Goal: Information Seeking & Learning: Learn about a topic

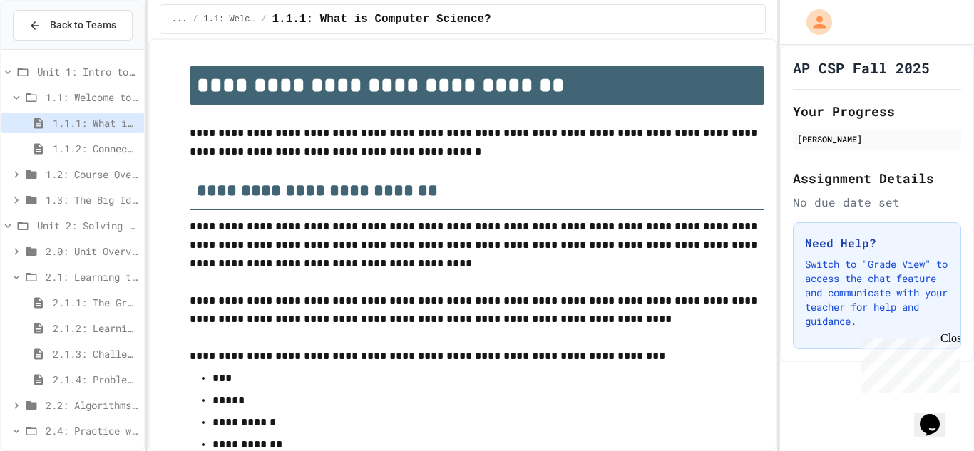
scroll to position [2304, 0]
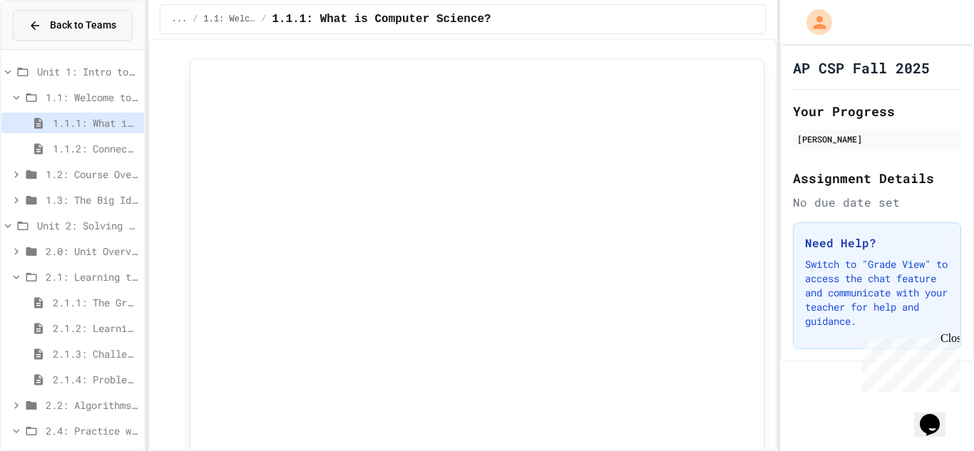
click at [36, 22] on icon at bounding box center [35, 25] width 13 height 13
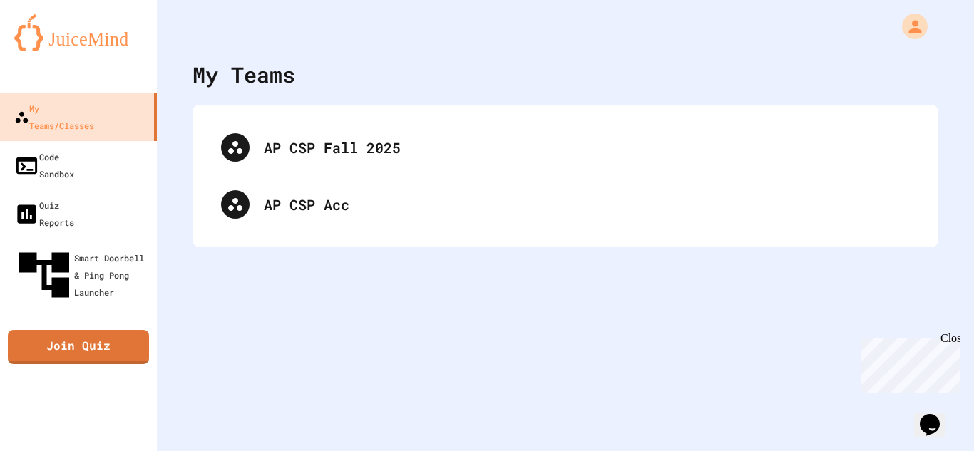
click at [36, 22] on img at bounding box center [78, 32] width 128 height 37
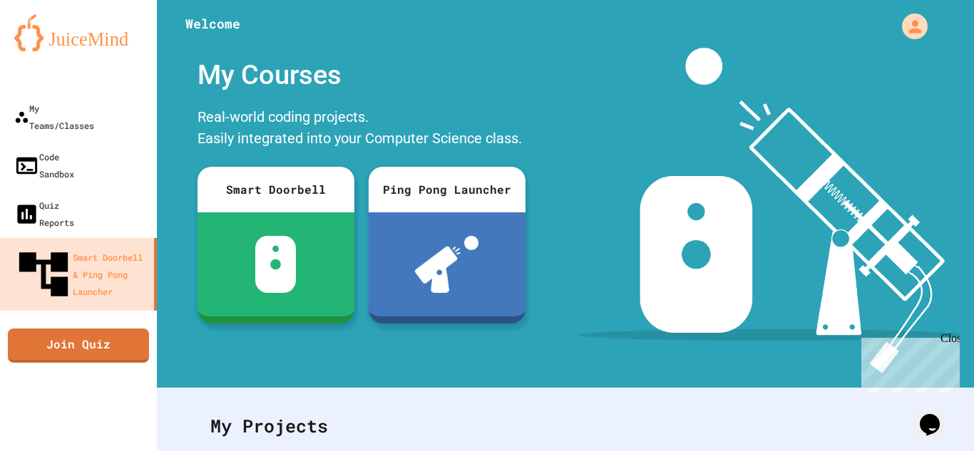
click at [36, 22] on img at bounding box center [78, 32] width 128 height 37
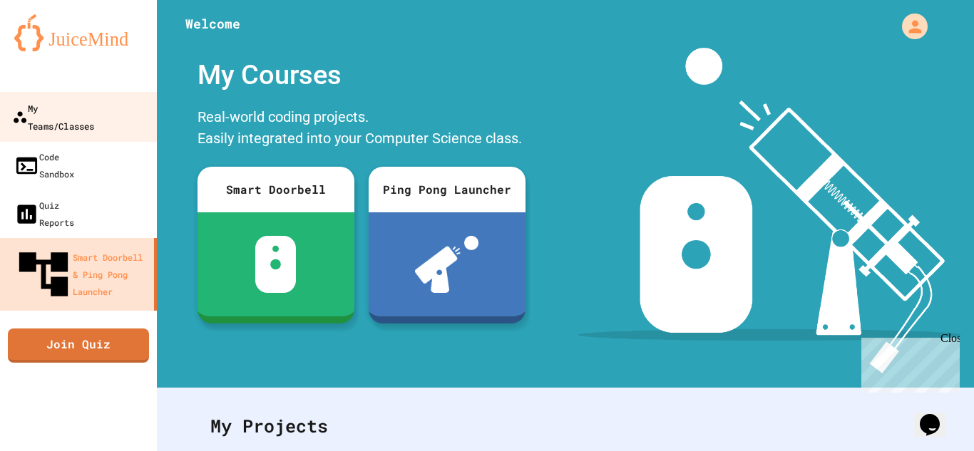
click at [94, 119] on link "My Teams/Classes" at bounding box center [79, 117] width 162 height 50
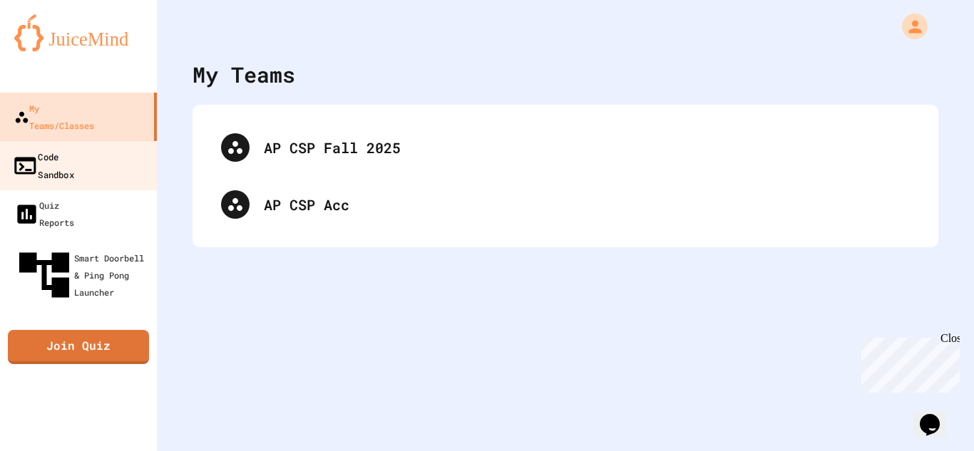
click at [74, 148] on div "Code Sandbox" at bounding box center [43, 165] width 62 height 35
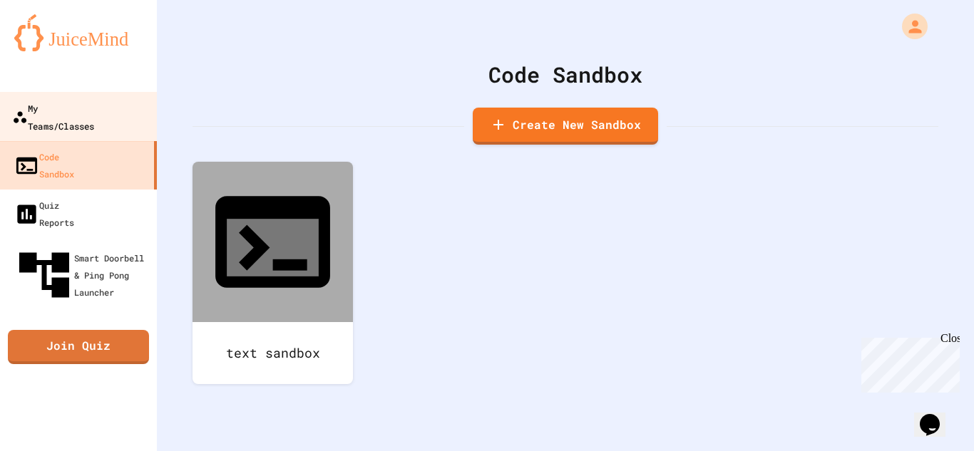
click at [85, 115] on div "My Teams/Classes" at bounding box center [53, 116] width 82 height 35
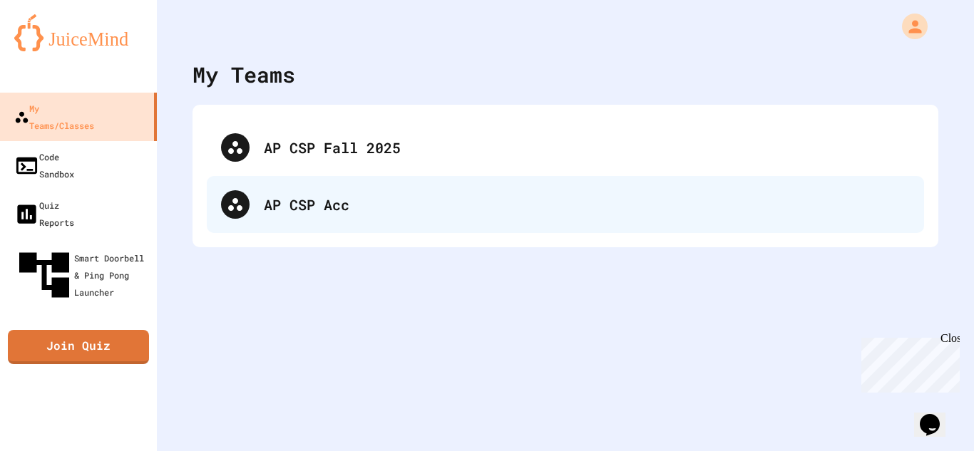
click at [317, 223] on div "AP CSP Acc" at bounding box center [565, 204] width 717 height 57
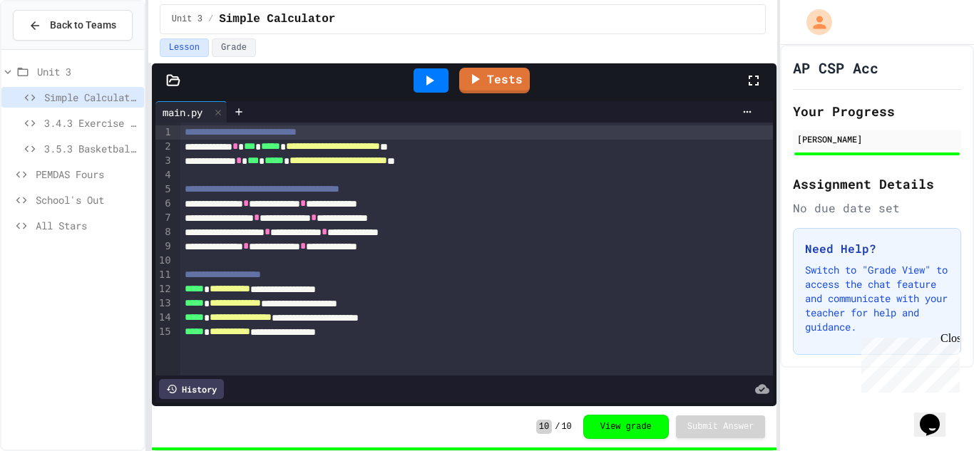
click at [394, 140] on div "**********" at bounding box center [477, 147] width 594 height 14
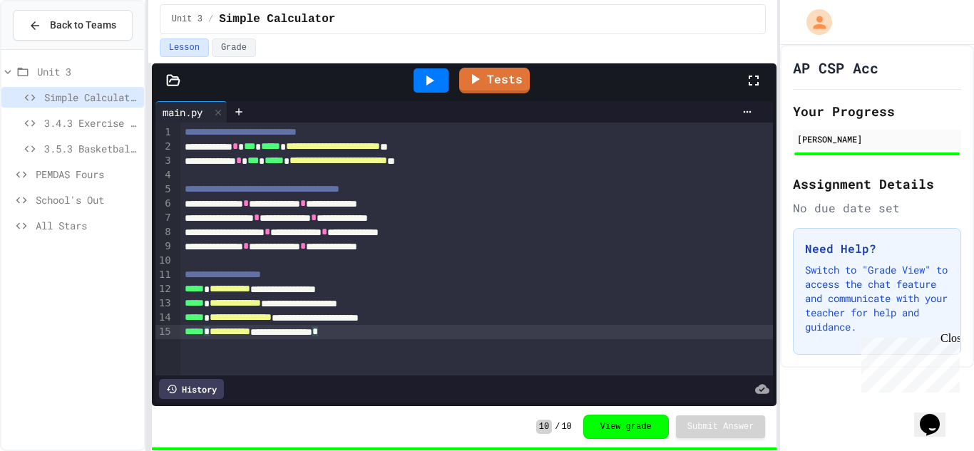
click at [386, 329] on div "**********" at bounding box center [477, 332] width 594 height 14
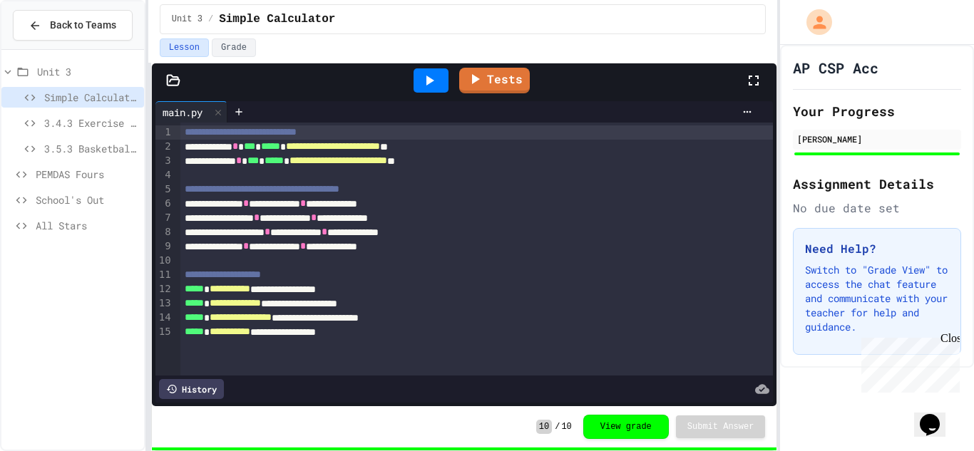
click at [406, 135] on div "**********" at bounding box center [477, 132] width 594 height 14
click at [55, 123] on span "3.4.3 Exercise - The World's Worst [PERSON_NAME] Market" at bounding box center [91, 123] width 94 height 15
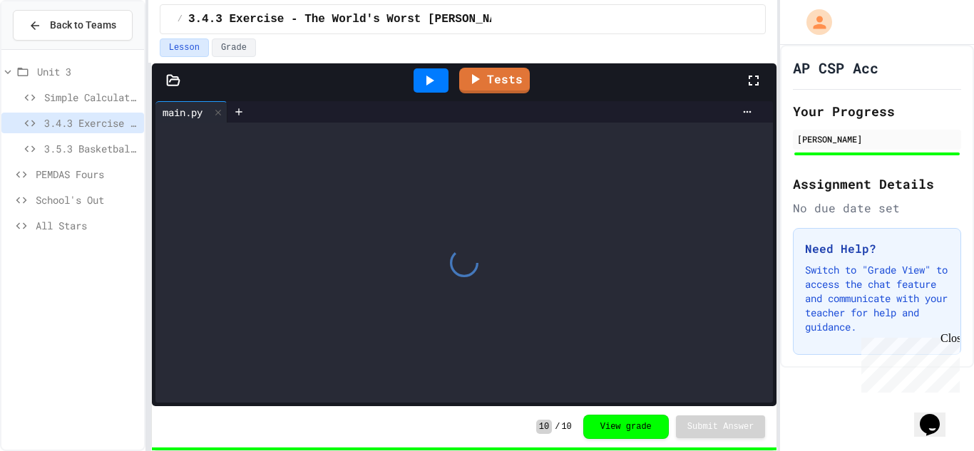
click at [62, 218] on span "All Stars" at bounding box center [87, 225] width 103 height 15
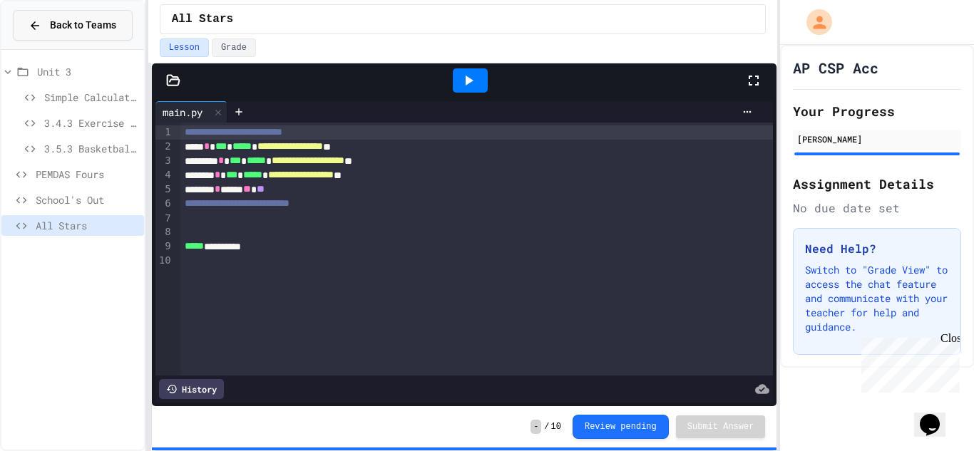
click at [46, 20] on div "Back to Teams" at bounding box center [73, 25] width 88 height 15
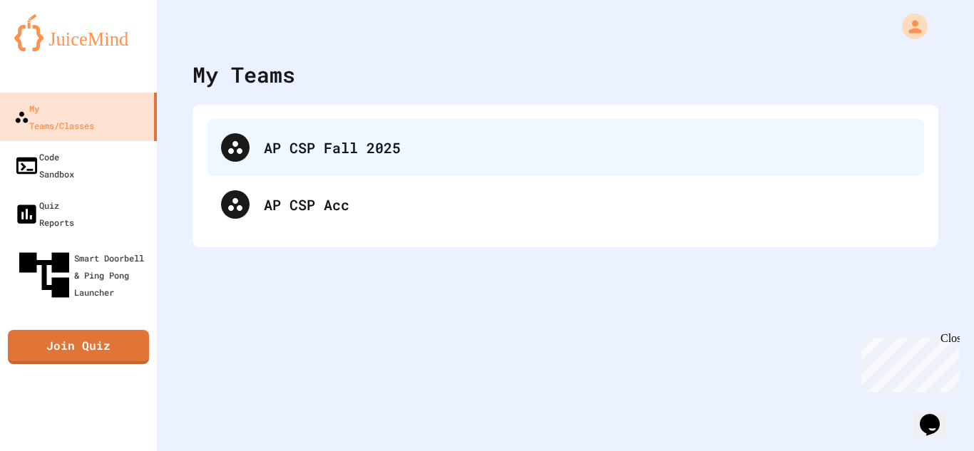
click at [270, 150] on div "AP CSP Fall 2025" at bounding box center [587, 147] width 646 height 21
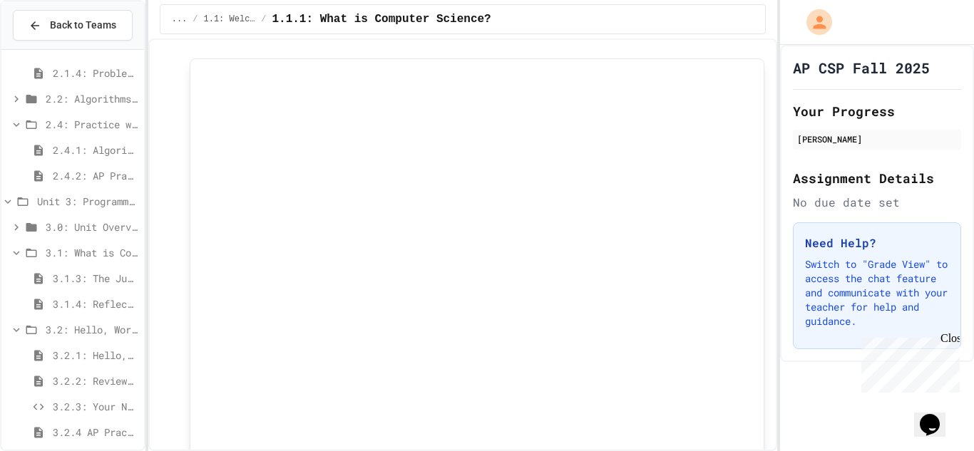
scroll to position [339, 0]
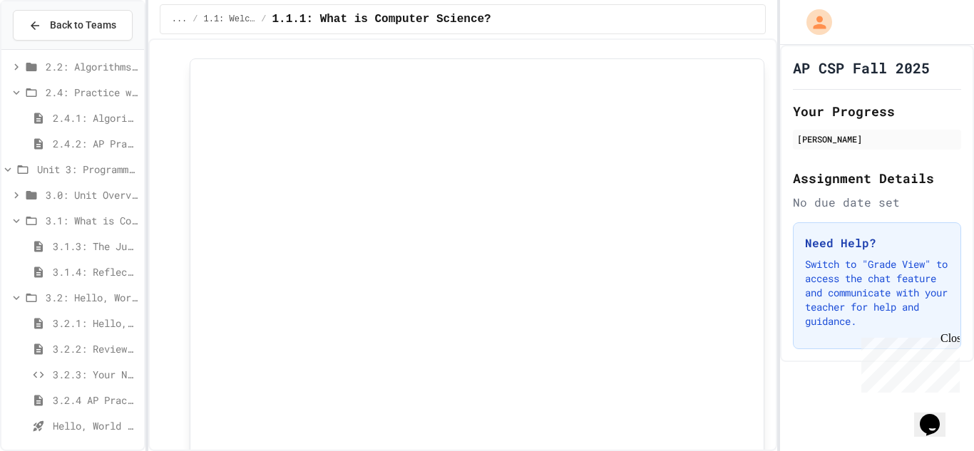
click at [96, 230] on div "3.1: What is Code?" at bounding box center [72, 220] width 143 height 21
click at [16, 193] on icon at bounding box center [16, 195] width 4 height 6
click at [21, 270] on icon at bounding box center [16, 272] width 13 height 13
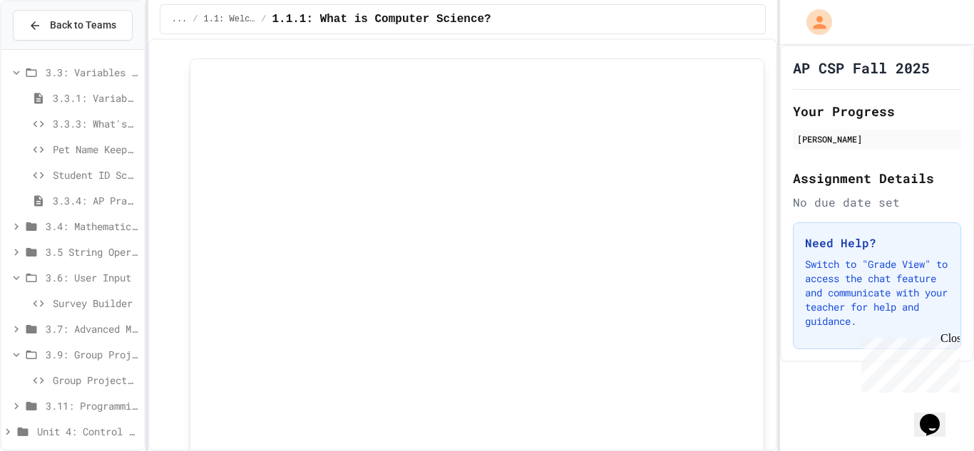
scroll to position [778, 0]
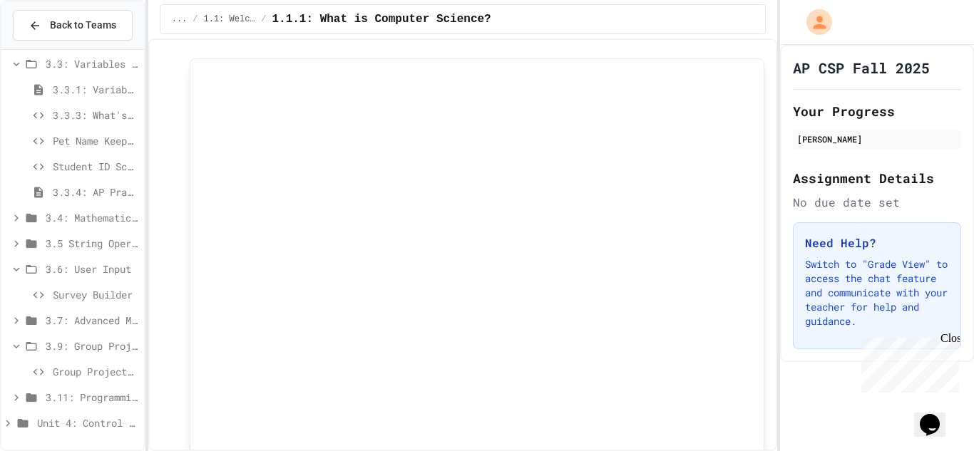
click at [18, 406] on div "3.11: Programming with Python Exam" at bounding box center [72, 397] width 143 height 21
click at [91, 376] on span "3.11: Programming with Python Exam" at bounding box center [92, 371] width 93 height 15
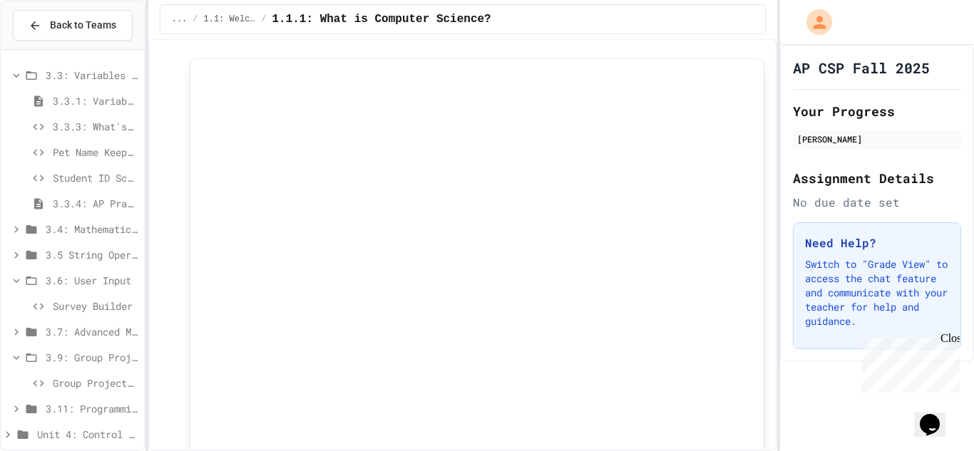
click at [103, 410] on span "3.11: Programming with Python Exam" at bounding box center [92, 408] width 93 height 15
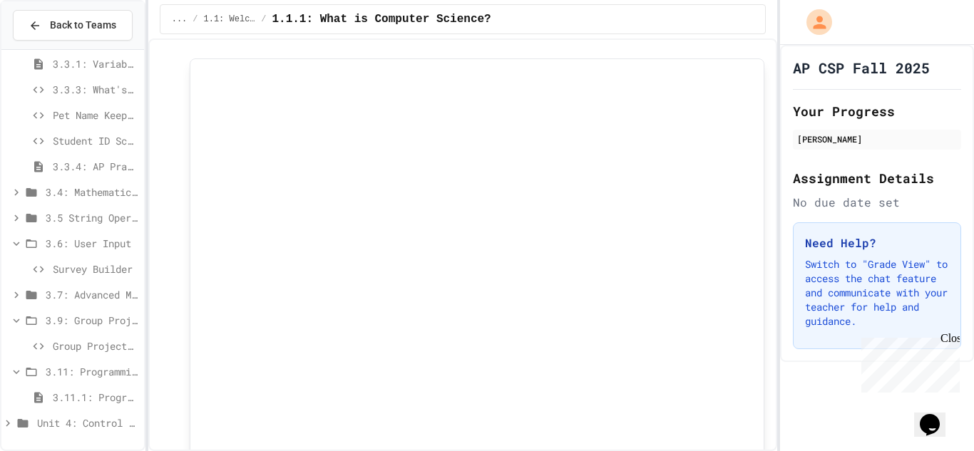
click at [83, 394] on span "3.11.1: Programming with Python Exam" at bounding box center [96, 397] width 86 height 15
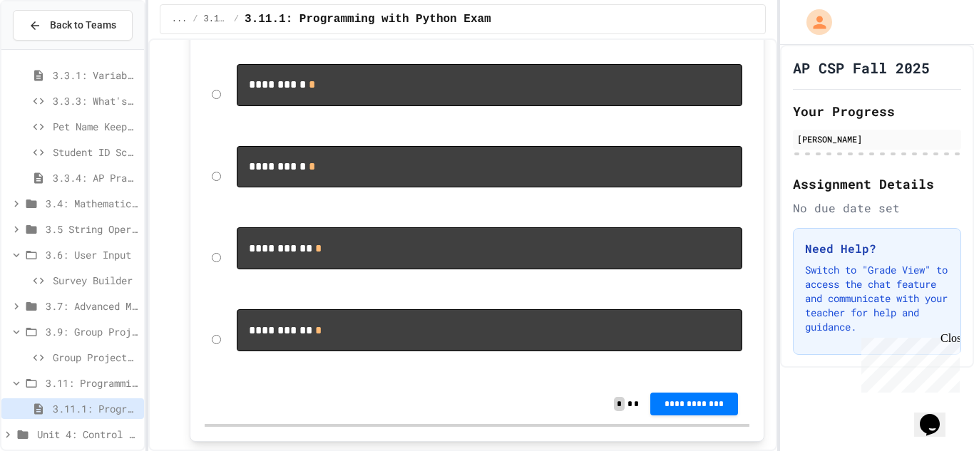
scroll to position [689, 0]
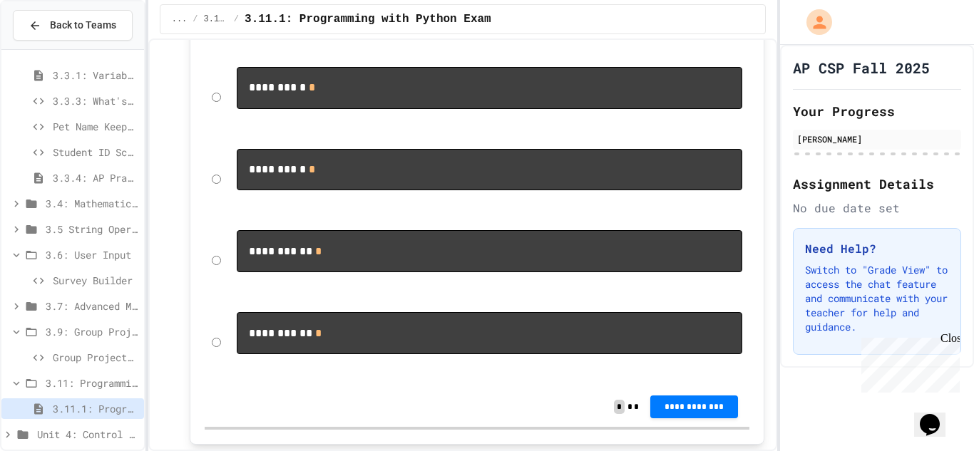
click at [217, 203] on div "******** * *" at bounding box center [477, 179] width 545 height 75
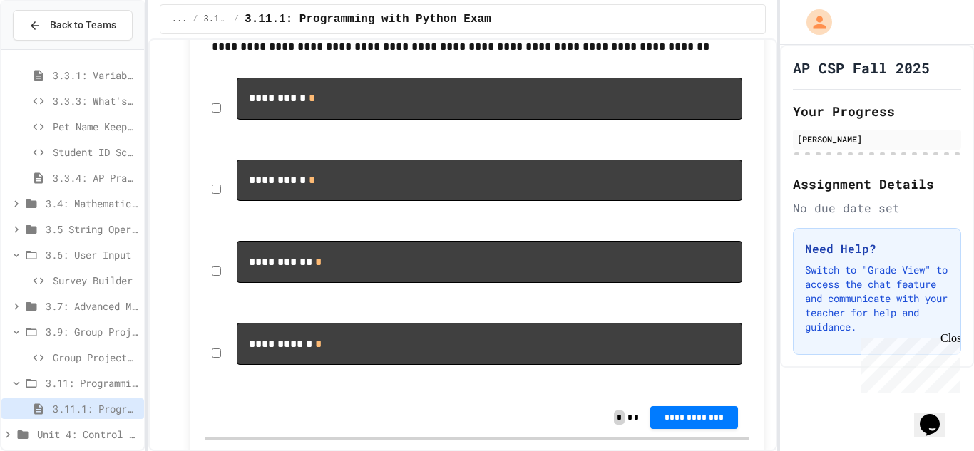
scroll to position [1169, 0]
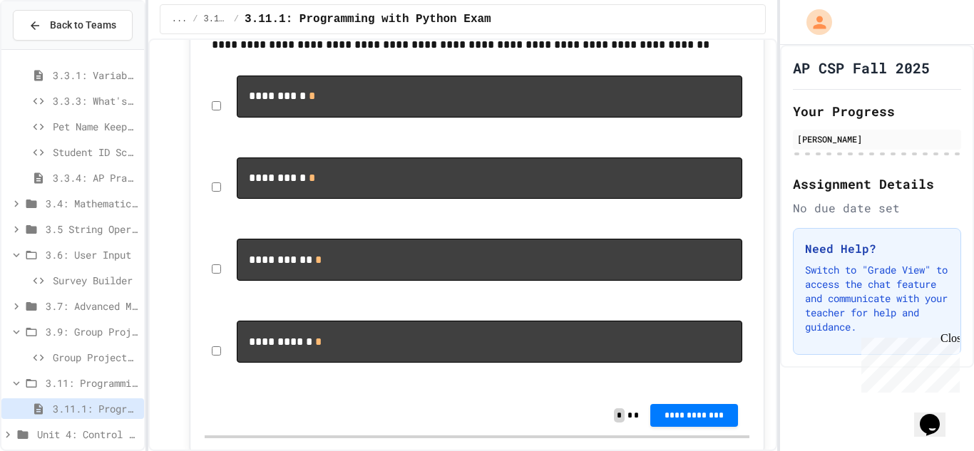
click at [210, 128] on div "******** * *" at bounding box center [477, 105] width 545 height 75
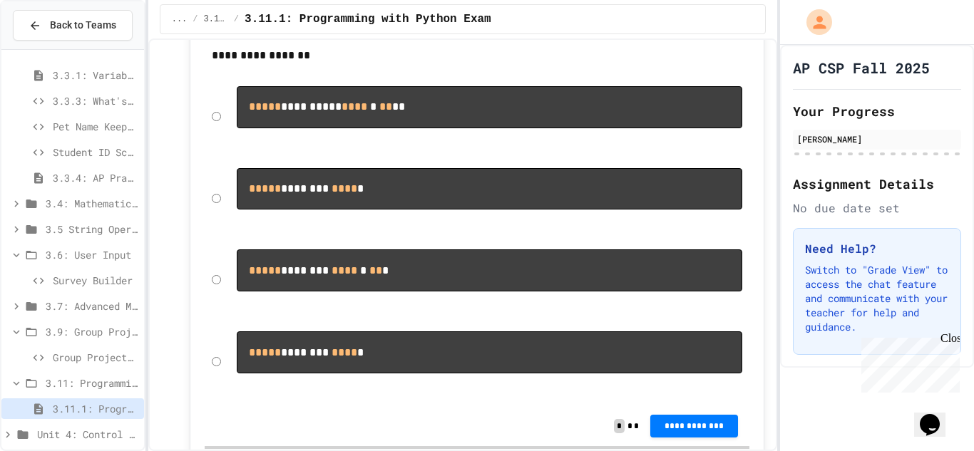
scroll to position [1817, 0]
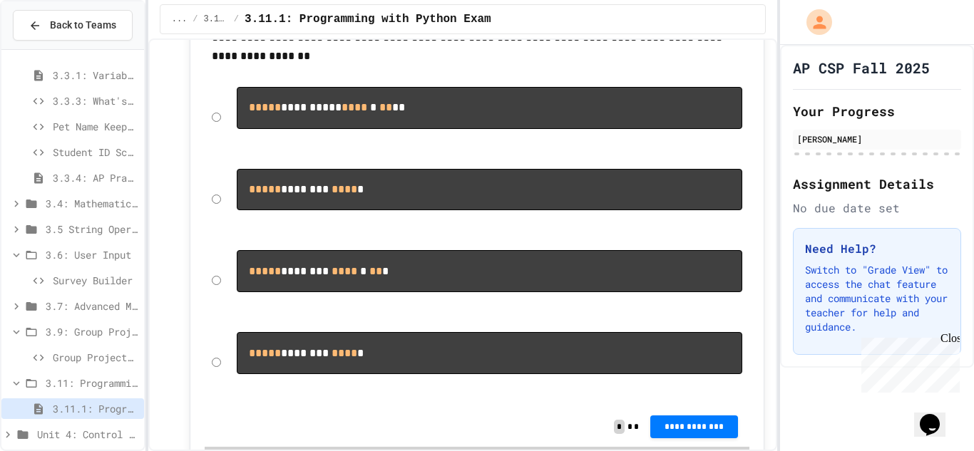
click at [346, 237] on div "***** ******** **** *" at bounding box center [490, 199] width 521 height 75
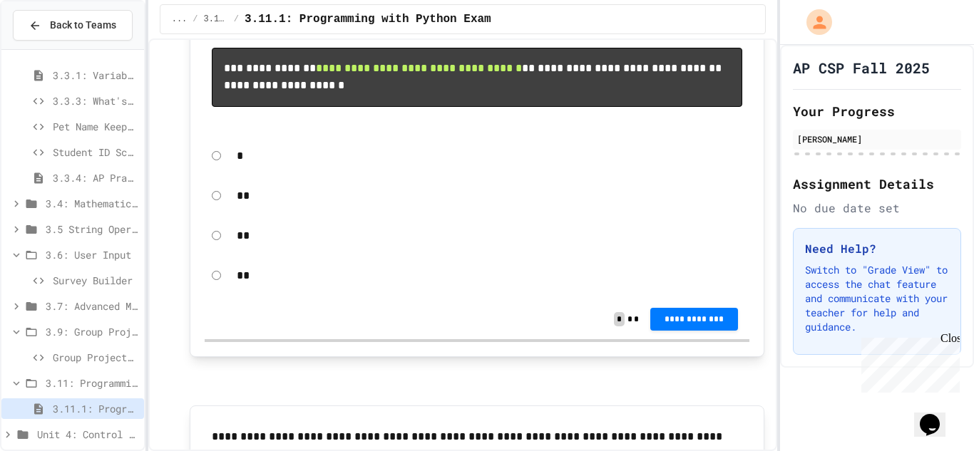
scroll to position [2707, 0]
